Goal: Navigation & Orientation: Find specific page/section

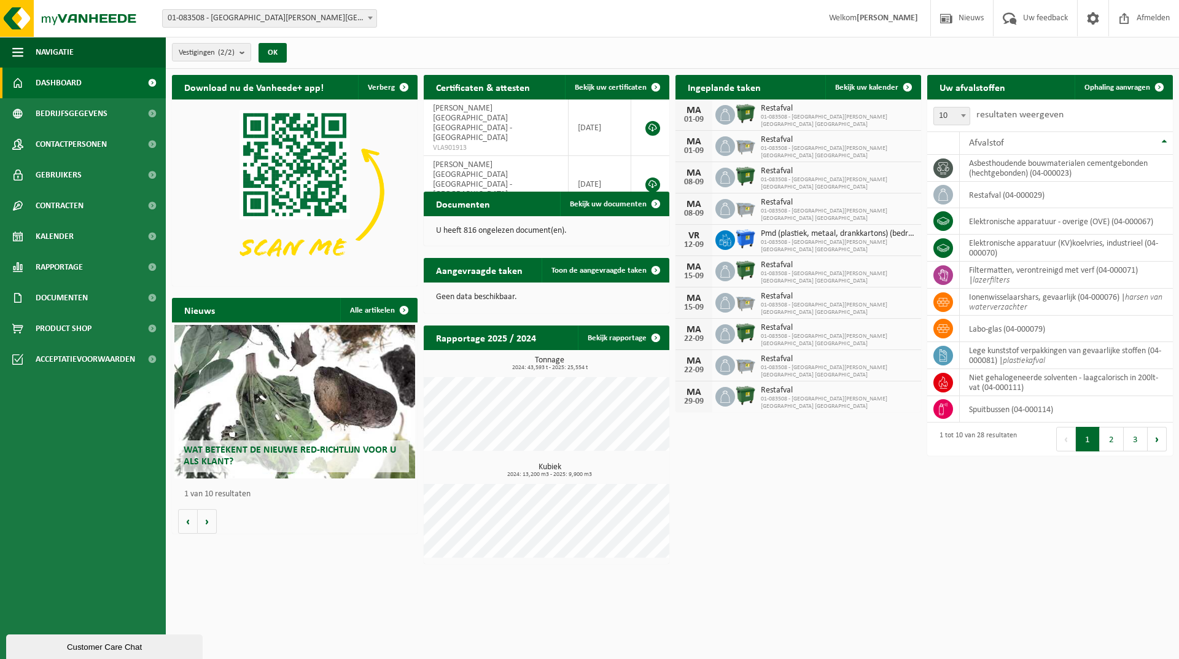
click at [767, 493] on div "Download nu de Vanheede+ app! Verberg Certificaten & attesten Bekijk uw certifi…" at bounding box center [672, 319] width 1007 height 501
click at [617, 332] on link "Bekijk rapportage" at bounding box center [623, 337] width 90 height 25
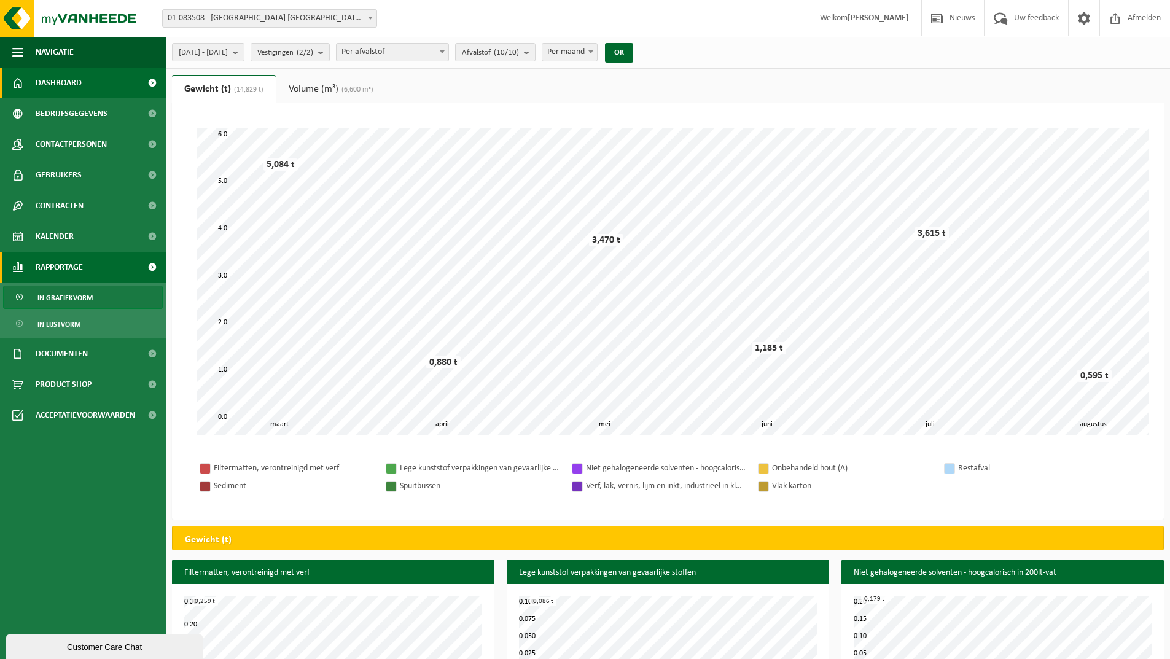
click at [53, 82] on span "Dashboard" at bounding box center [59, 83] width 46 height 31
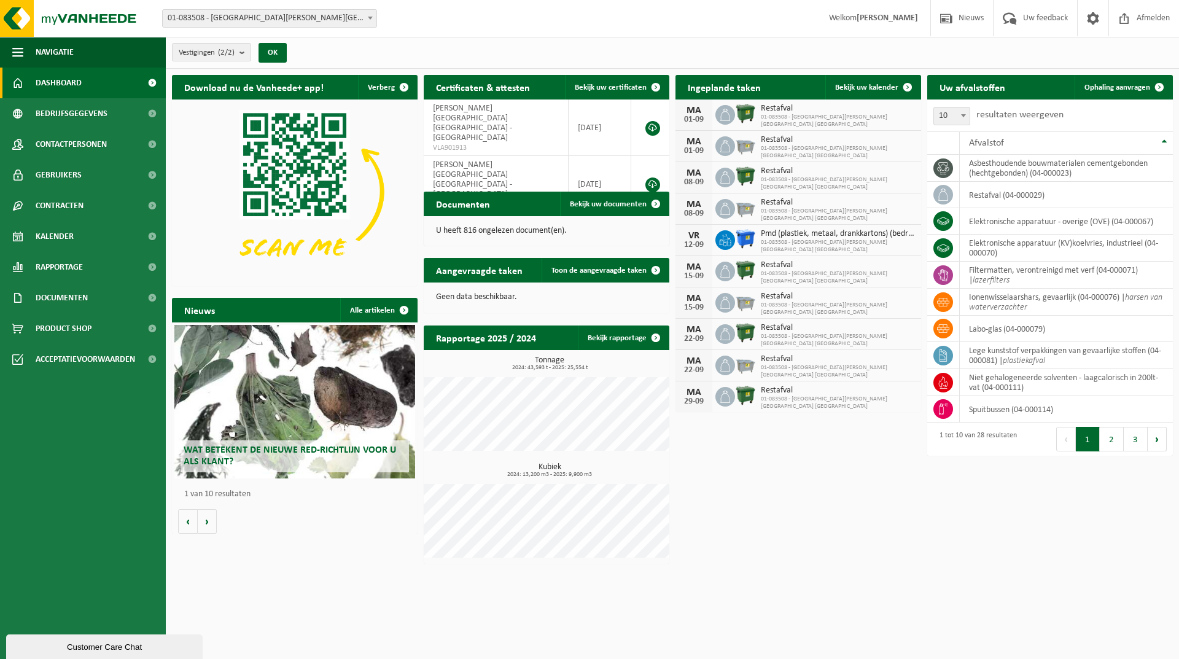
click at [819, 481] on div "Download nu de Vanheede+ app! Verberg Certificaten & attesten Bekijk uw certifi…" at bounding box center [672, 319] width 1007 height 501
click at [736, 427] on div "Download nu de Vanheede+ app! Verberg Certificaten & attesten Bekijk uw certifi…" at bounding box center [672, 319] width 1007 height 501
click at [343, 510] on div "Wat betekent de nieuwe RED-richtlijn voor u als klant? Market update Market upd…" at bounding box center [295, 427] width 246 height 211
click at [270, 492] on p "1 van 10 resultaten" at bounding box center [297, 494] width 227 height 9
drag, startPoint x: 185, startPoint y: 495, endPoint x: 250, endPoint y: 494, distance: 64.5
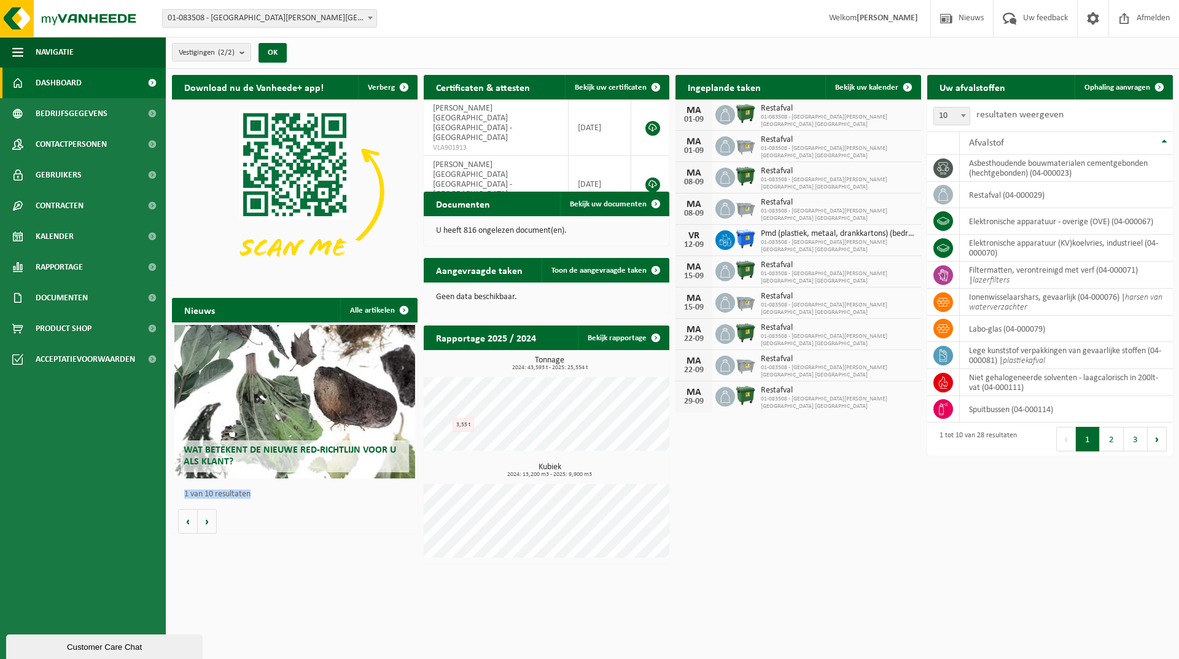
click at [250, 494] on p "1 van 10 resultaten" at bounding box center [297, 494] width 227 height 9
click at [282, 535] on div "Nieuws Alle artikelen Wat betekent de nieuwe RED-richtlijn voor u als klant? Ma…" at bounding box center [295, 416] width 252 height 248
click at [250, 495] on p "1 van 10 resultaten" at bounding box center [297, 494] width 227 height 9
click at [774, 626] on html "Vestiging: 01-083508 - [GEOGRAPHIC_DATA][PERSON_NAME][GEOGRAPHIC_DATA] [GEOGRAP…" at bounding box center [589, 329] width 1179 height 659
click at [930, 516] on div "Download nu de Vanheede+ app! Verberg Certificaten & attesten Bekijk uw certifi…" at bounding box center [672, 319] width 1007 height 501
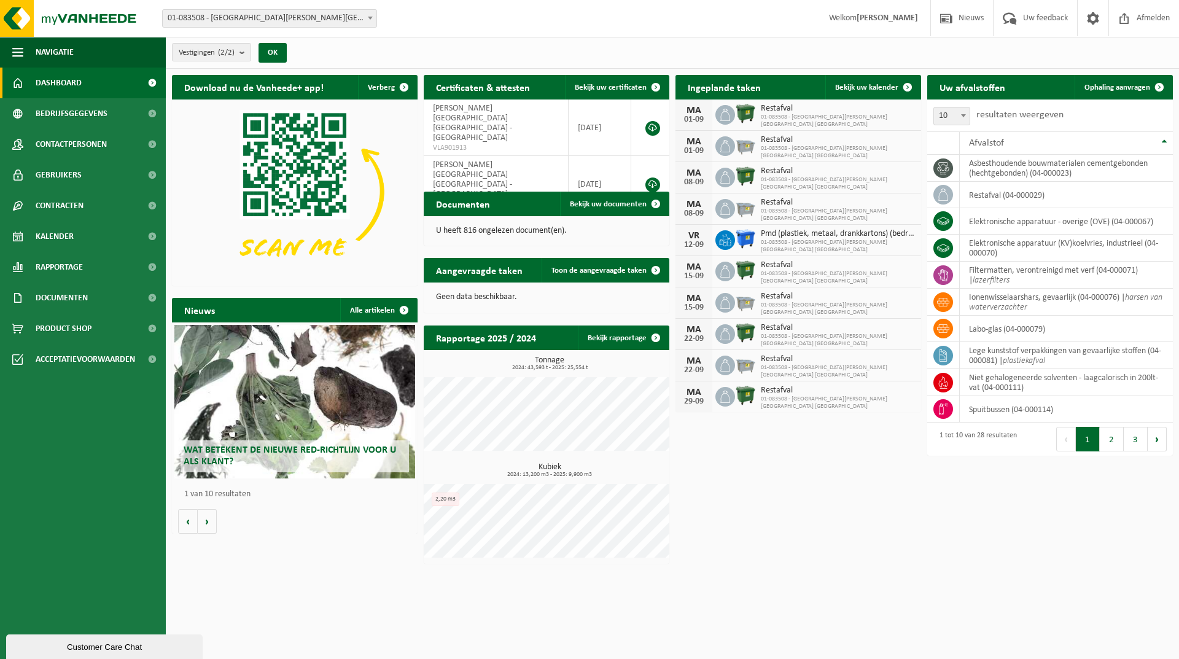
click at [912, 555] on div "Download nu de Vanheede+ app! Verberg Certificaten & attesten Bekijk uw certifi…" at bounding box center [672, 319] width 1007 height 501
click at [929, 543] on div "Download nu de Vanheede+ app! Verberg Certificaten & attesten Bekijk uw certifi…" at bounding box center [672, 319] width 1007 height 501
click at [927, 59] on div "Vestigingen (2/2) Alles selecteren Alles deselecteren Actieve selecteren [GEOGR…" at bounding box center [672, 53] width 1013 height 32
click at [863, 536] on div "Download nu de Vanheede+ app! Verberg Certificaten & attesten Bekijk uw certifi…" at bounding box center [672, 319] width 1007 height 501
